Goal: Information Seeking & Learning: Learn about a topic

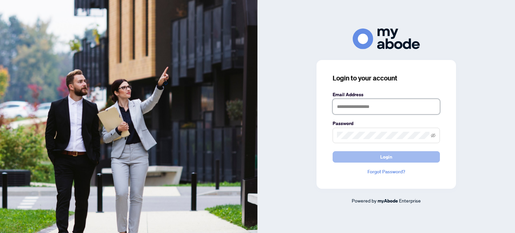
type input "**********"
click at [381, 155] on span "Login" at bounding box center [386, 156] width 12 height 11
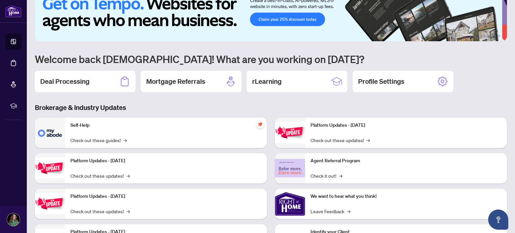
scroll to position [21, 0]
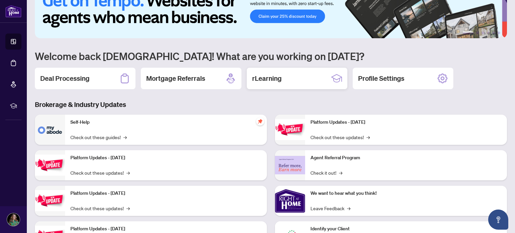
click at [264, 77] on h2 "rLearning" at bounding box center [266, 78] width 29 height 9
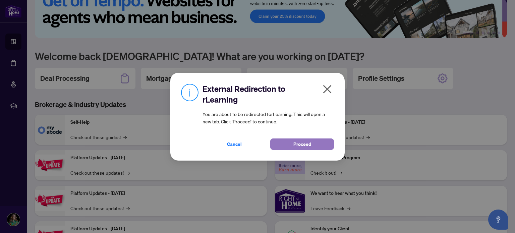
click at [289, 140] on button "Proceed" at bounding box center [302, 143] width 64 height 11
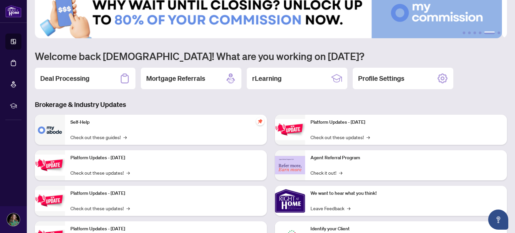
scroll to position [0, 0]
